Goal: Transaction & Acquisition: Subscribe to service/newsletter

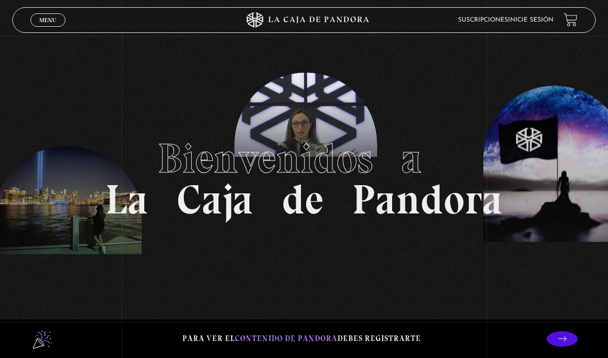
click at [534, 9] on header "Menu Cerrar Suscripciones Inicie sesión" at bounding box center [303, 20] width 583 height 26
click at [524, 23] on link "Inicie sesión" at bounding box center [530, 20] width 45 height 6
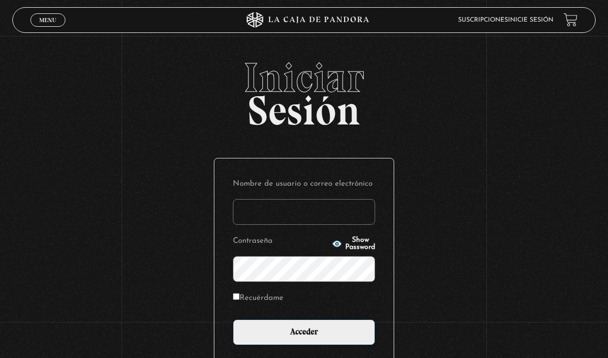
type input "melsvi88@gmail.com"
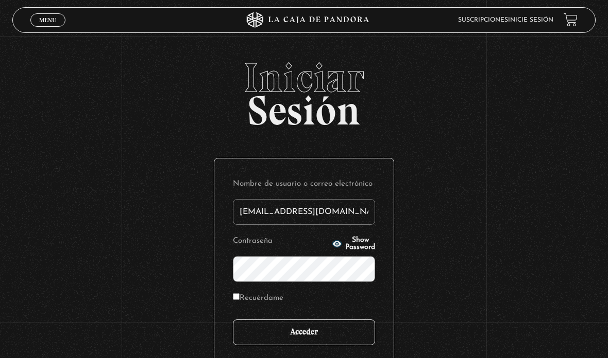
click at [315, 341] on input "Acceder" at bounding box center [304, 333] width 142 height 26
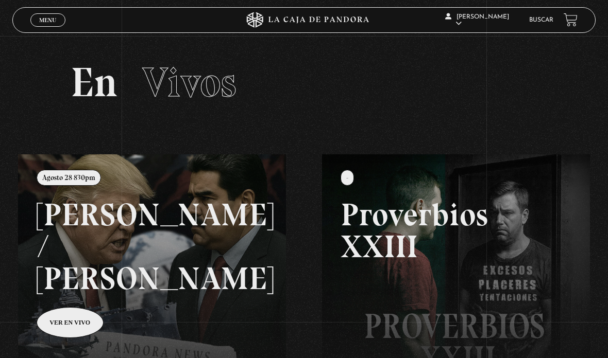
click at [86, 294] on link at bounding box center [322, 333] width 608 height 358
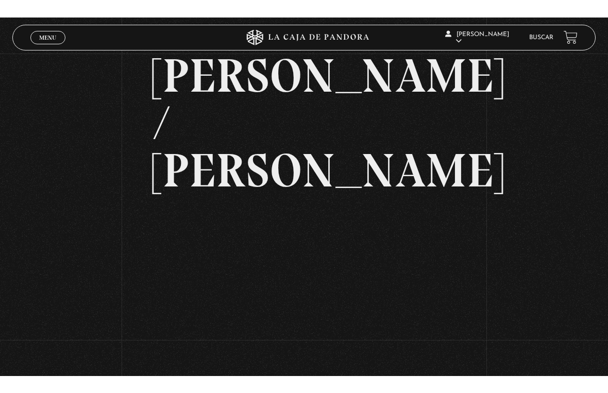
scroll to position [12, 0]
